Goal: Find specific page/section: Find specific page/section

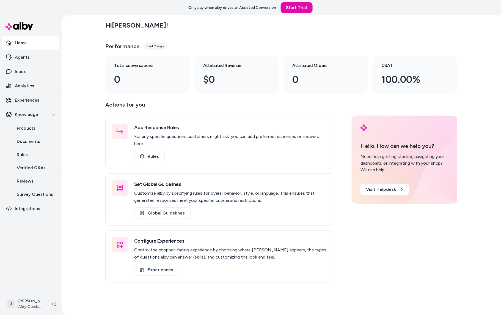
click at [77, 31] on div "Hi [PERSON_NAME] ! Performance Last 7 days Total conversations 0 Attributed Rev…" at bounding box center [282, 164] width 440 height 299
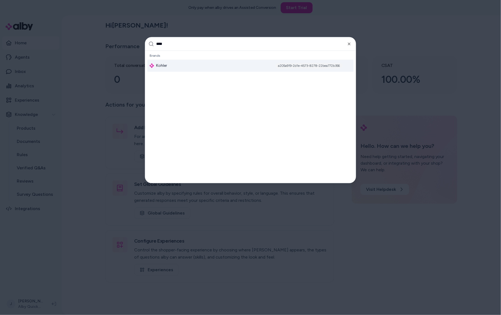
type input "****"
click at [173, 65] on div "Kohler a205a919-2d1e-4573-8278-22bea772b356" at bounding box center [251, 66] width 206 height 12
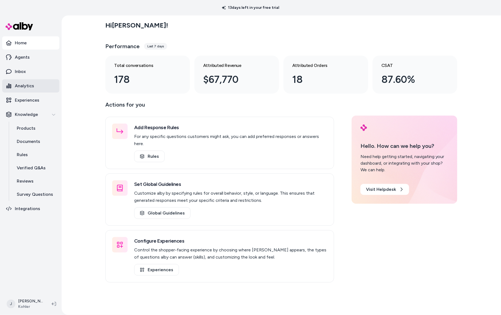
click at [31, 84] on p "Analytics" at bounding box center [24, 86] width 19 height 7
